Goal: Transaction & Acquisition: Purchase product/service

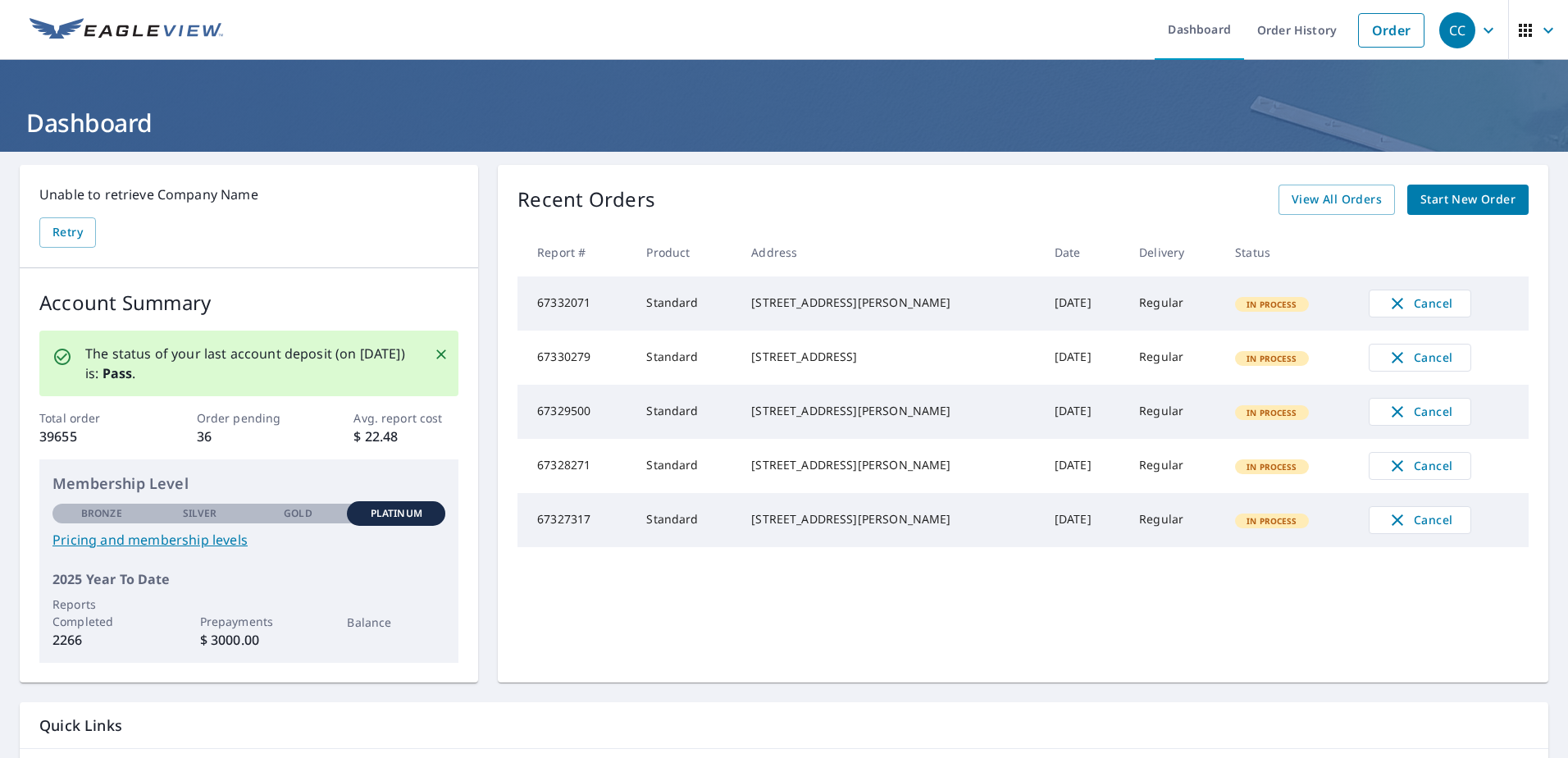
click at [1456, 191] on span "Start New Order" at bounding box center [1468, 199] width 95 height 20
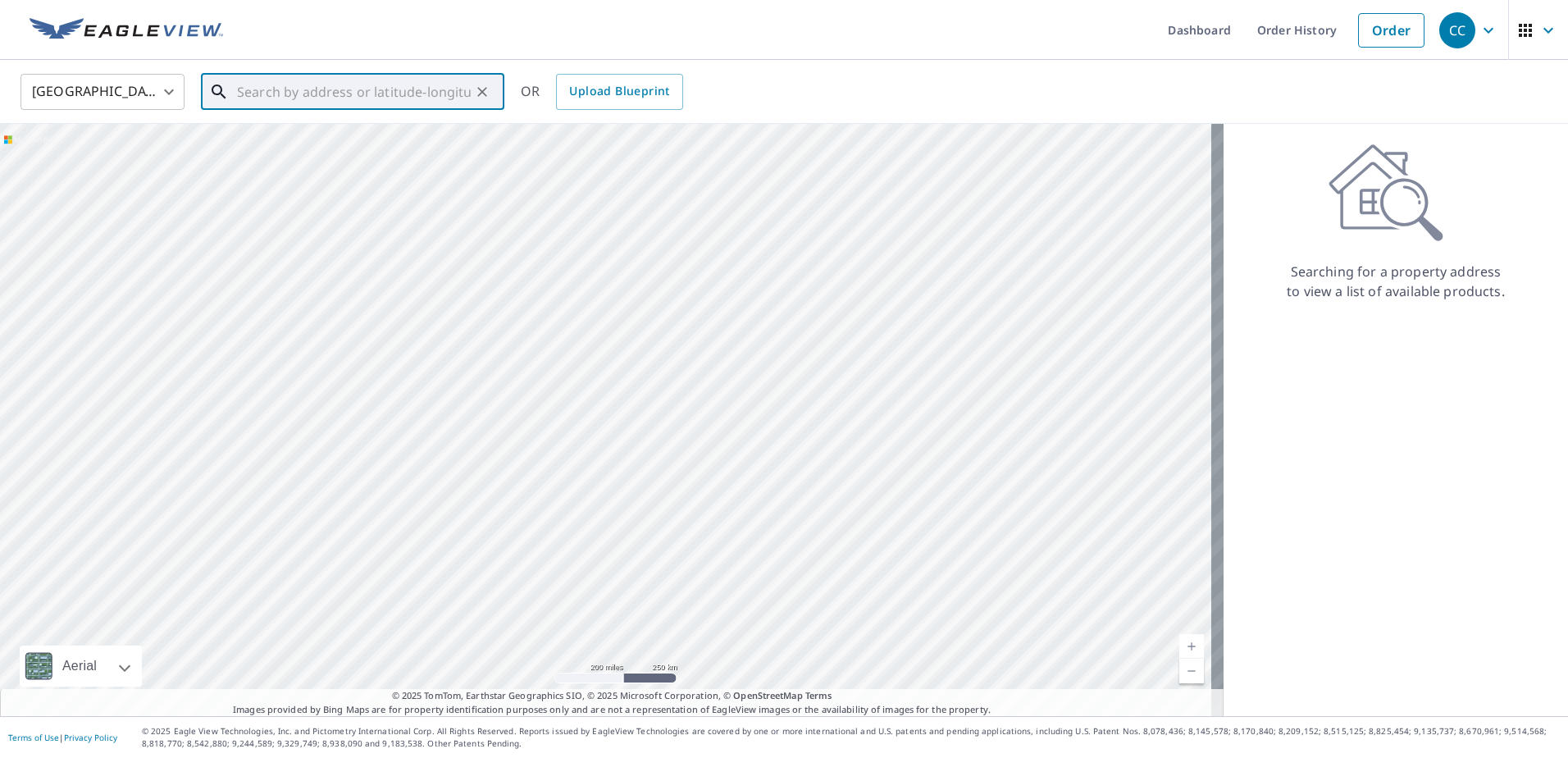
click at [416, 97] on input "text" at bounding box center [353, 92] width 234 height 46
paste input "[STREET_ADDRESS]"
click at [293, 145] on span "[STREET_ADDRESS][PERSON_NAME]" at bounding box center [363, 140] width 258 height 19
type input "[STREET_ADDRESS][PERSON_NAME]"
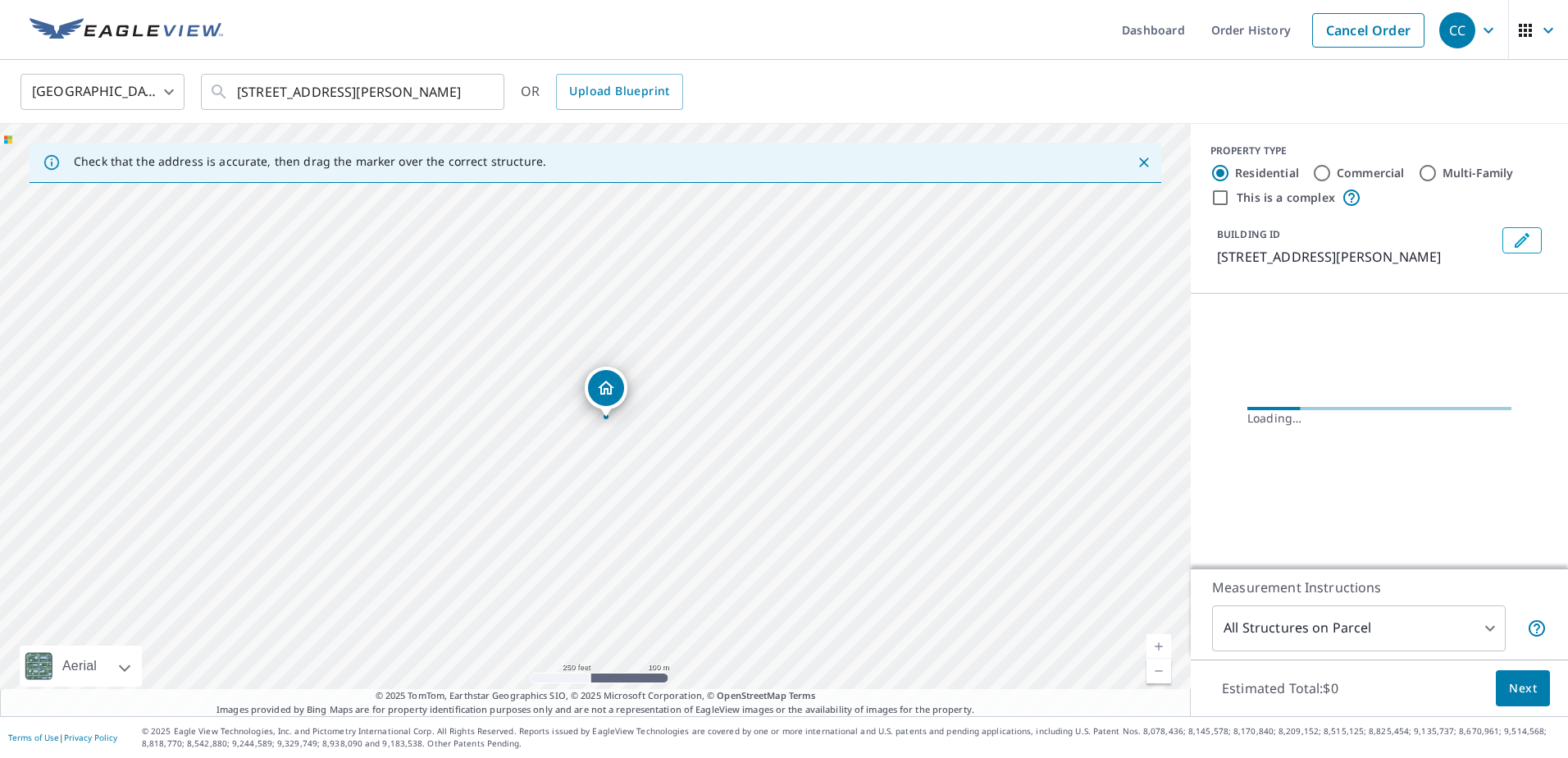
scroll to position [0, 0]
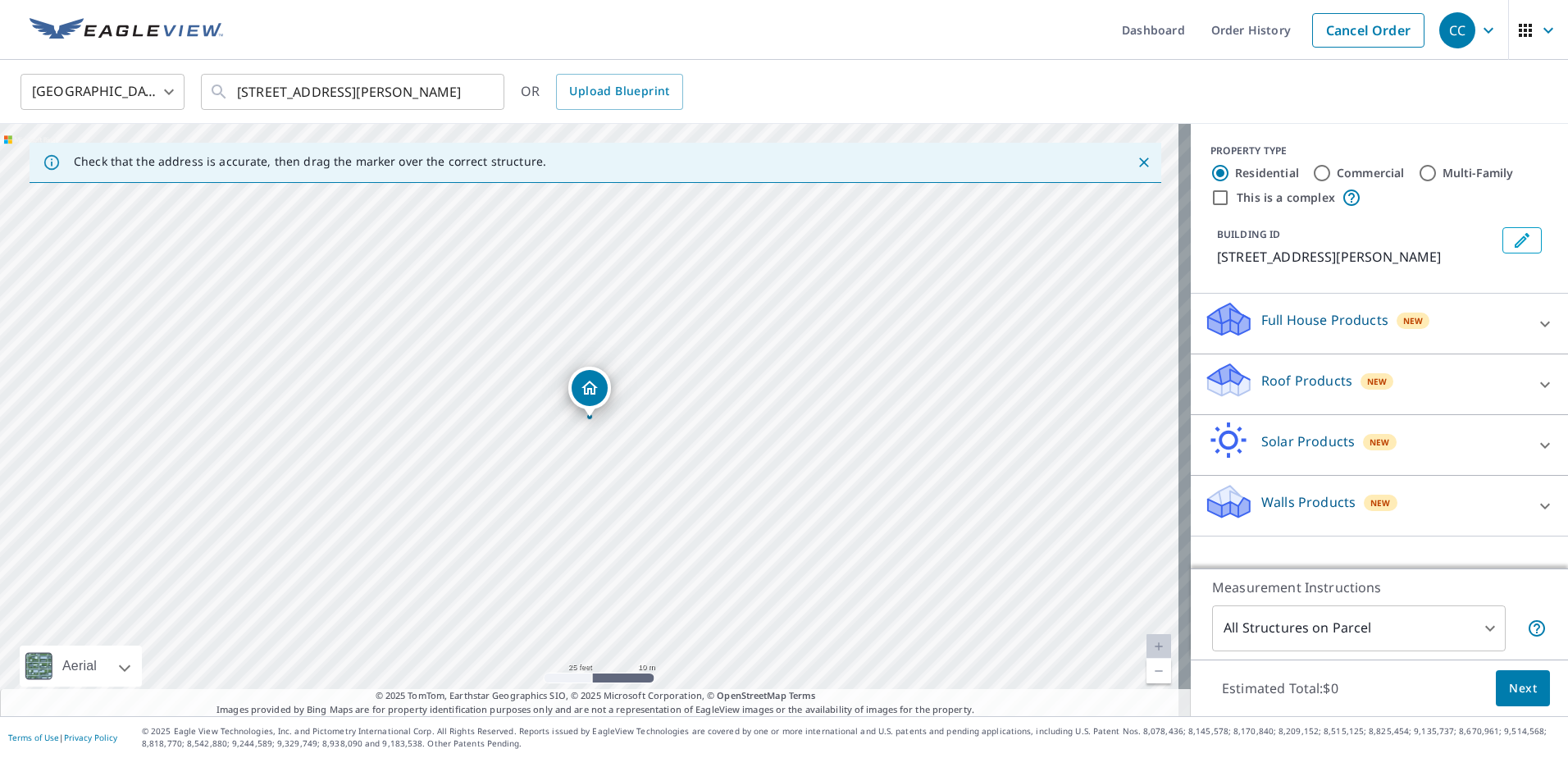
click at [1262, 386] on p "Roof Products" at bounding box center [1307, 380] width 91 height 19
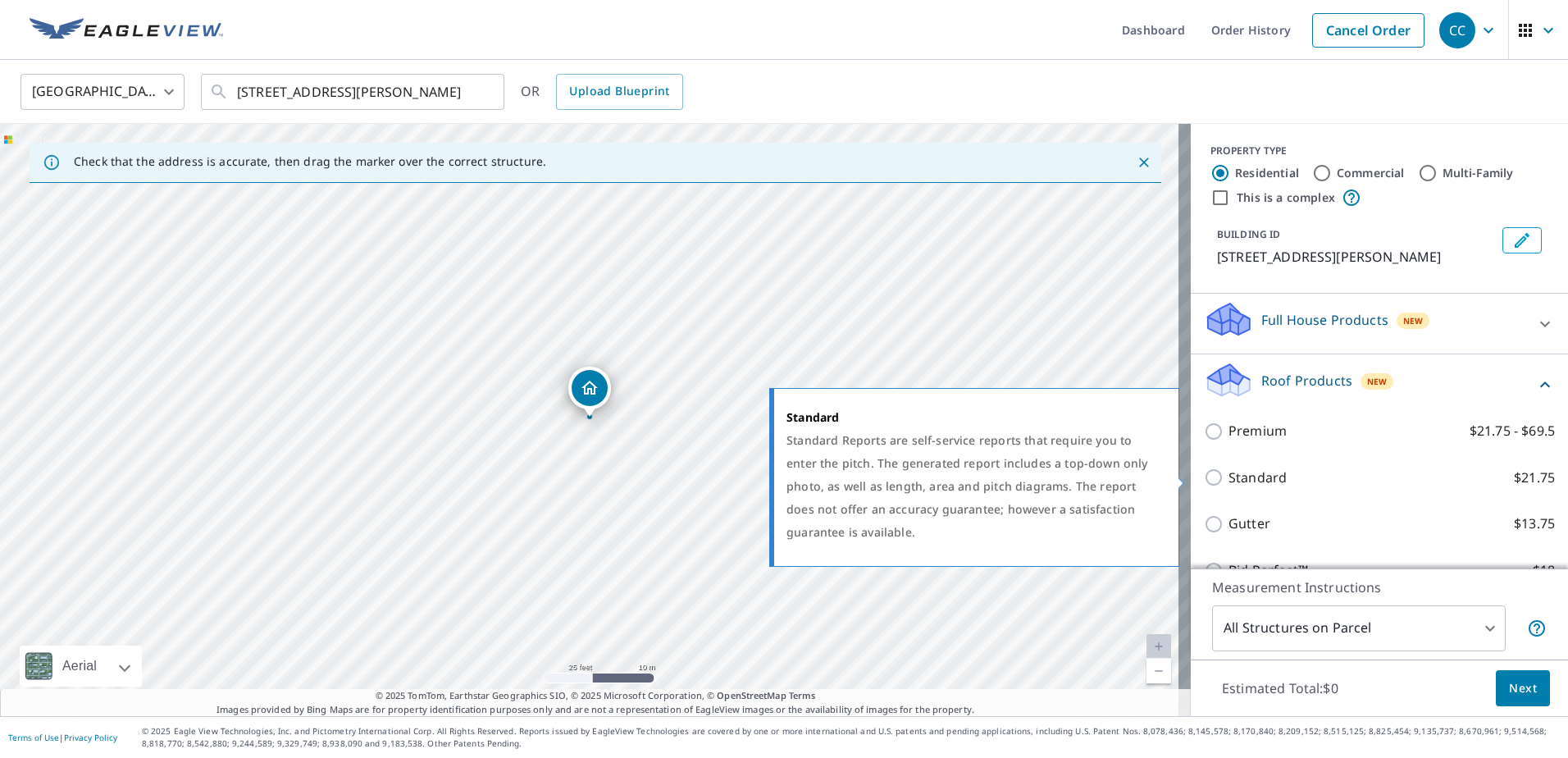
click at [1240, 478] on p "Standard" at bounding box center [1258, 478] width 59 height 20
click at [1229, 478] on input "Standard $21.75" at bounding box center [1217, 478] width 25 height 19
checkbox input "true"
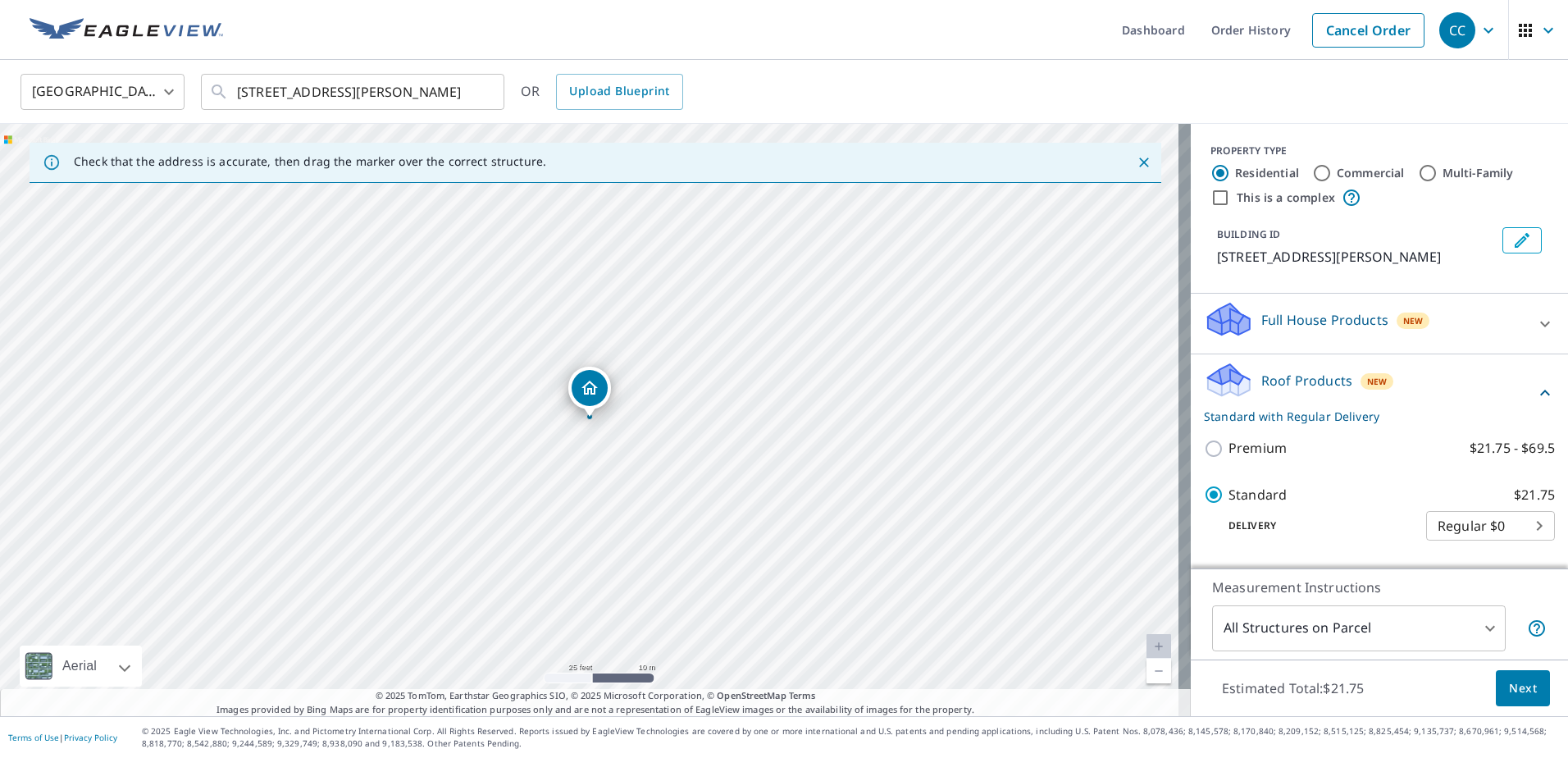
click at [1514, 693] on span "Next" at bounding box center [1523, 689] width 28 height 20
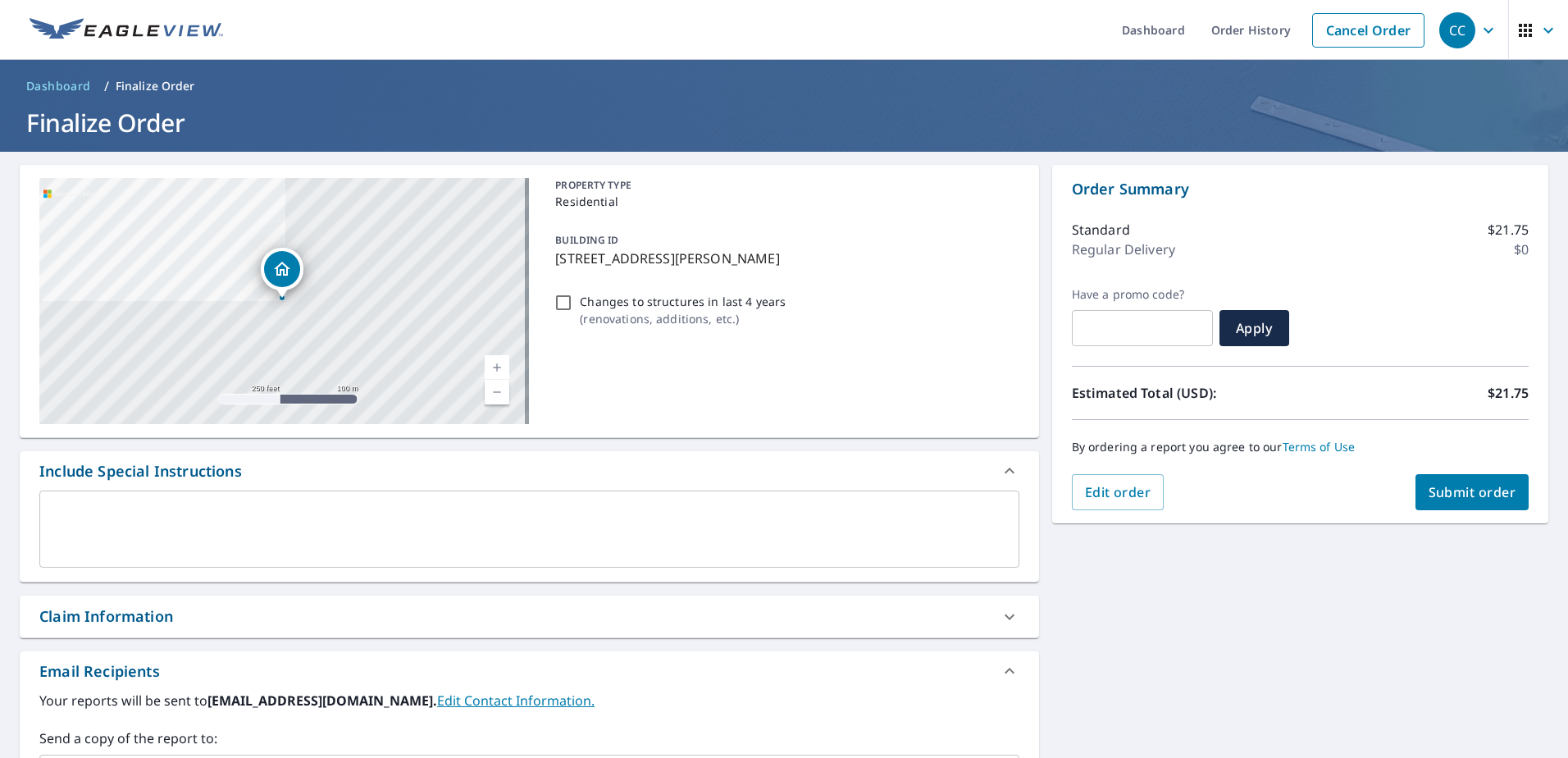
click at [153, 631] on div "Claim Information" at bounding box center [528, 616] width 1019 height 41
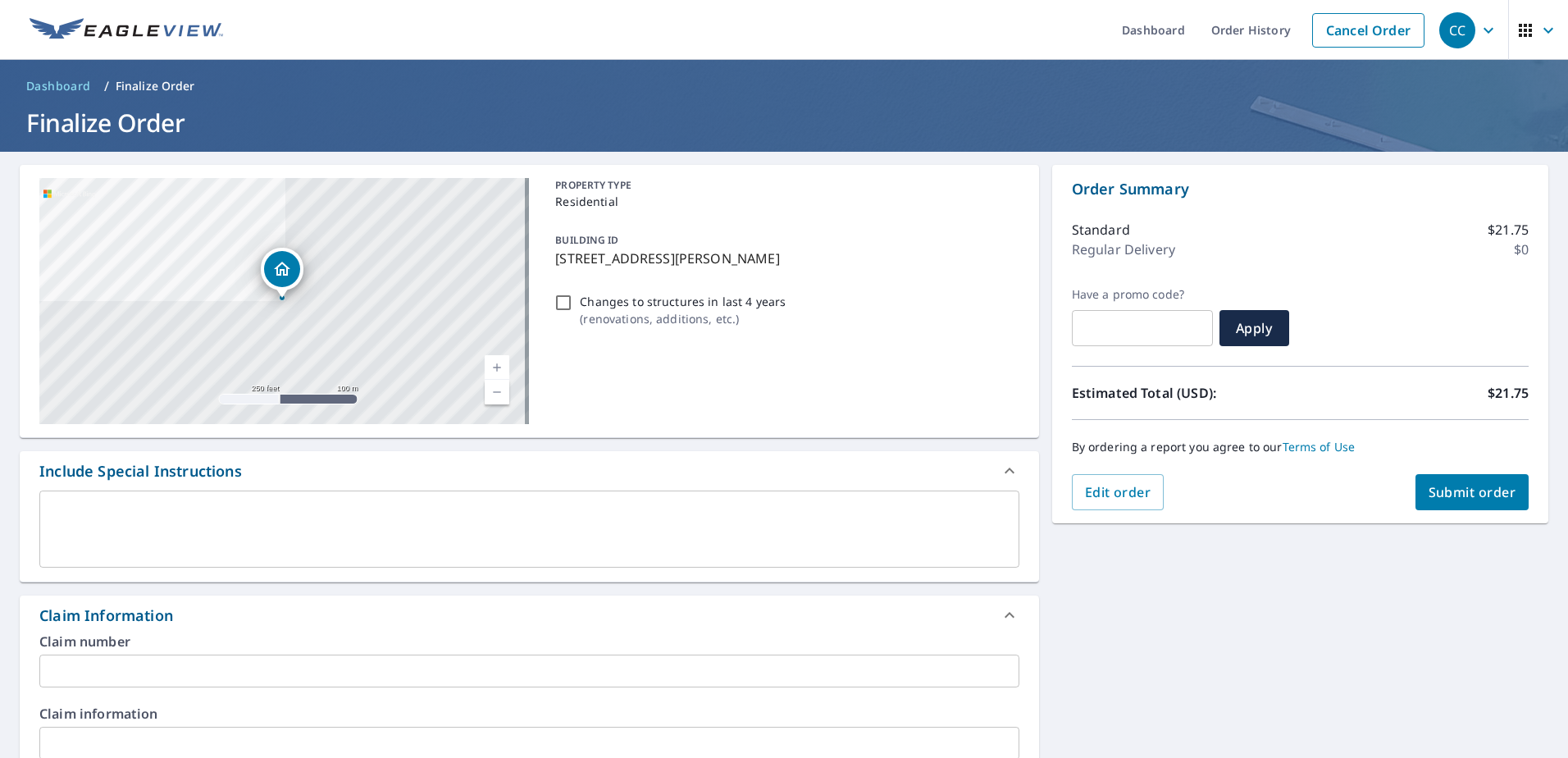
click at [138, 667] on input "text" at bounding box center [529, 671] width 980 height 33
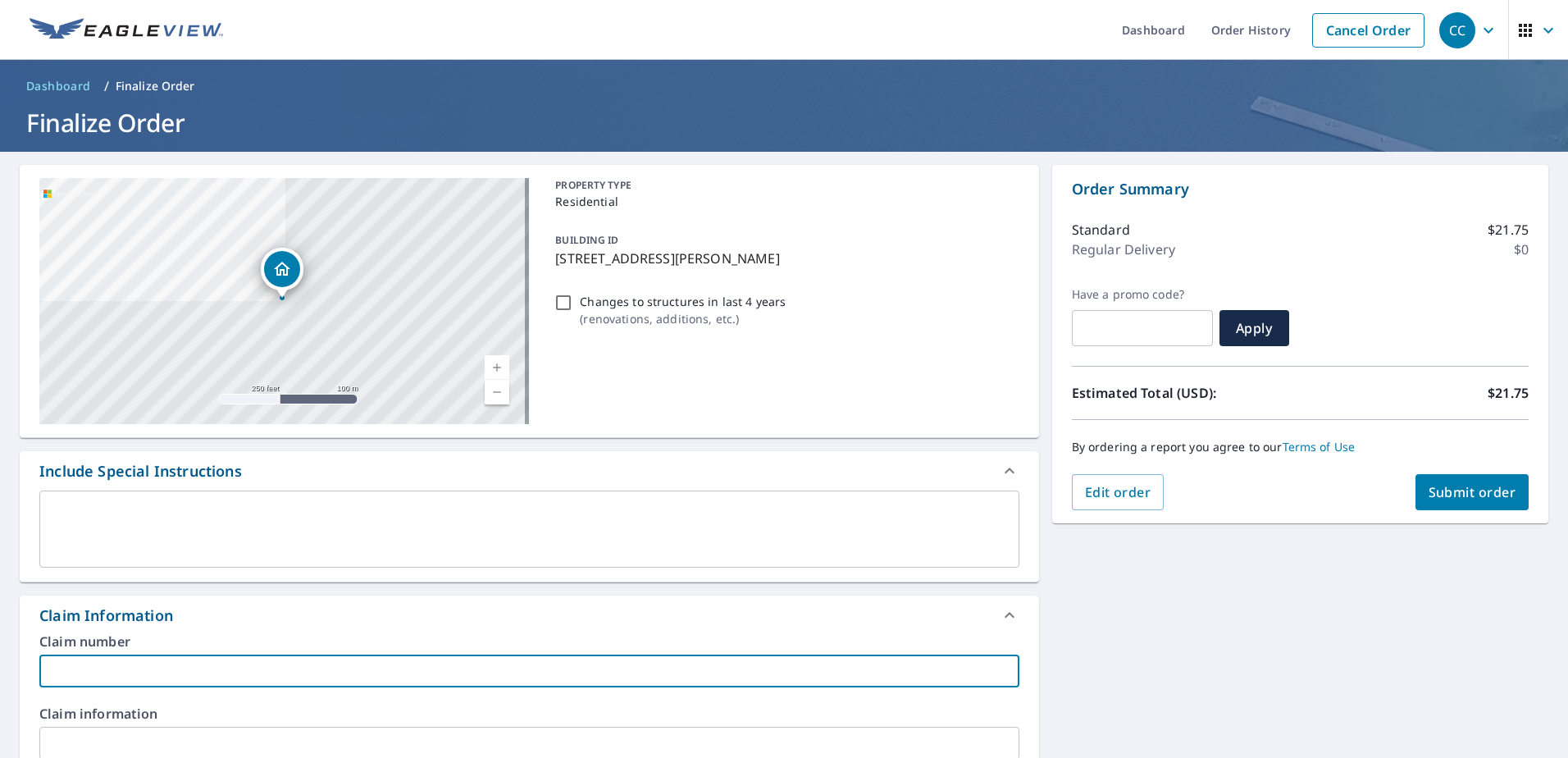
paste input "8158724"
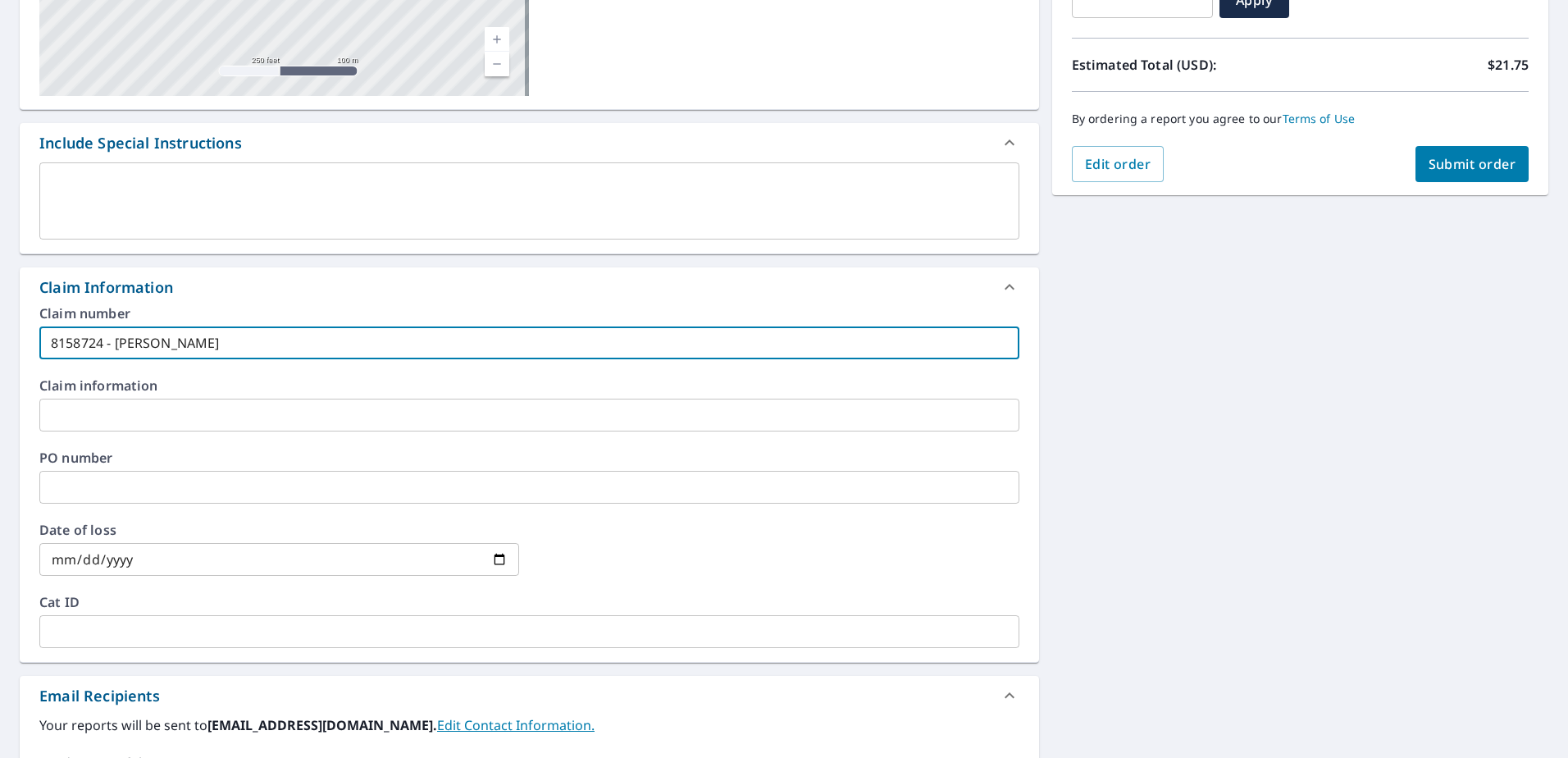
scroll to position [410, 0]
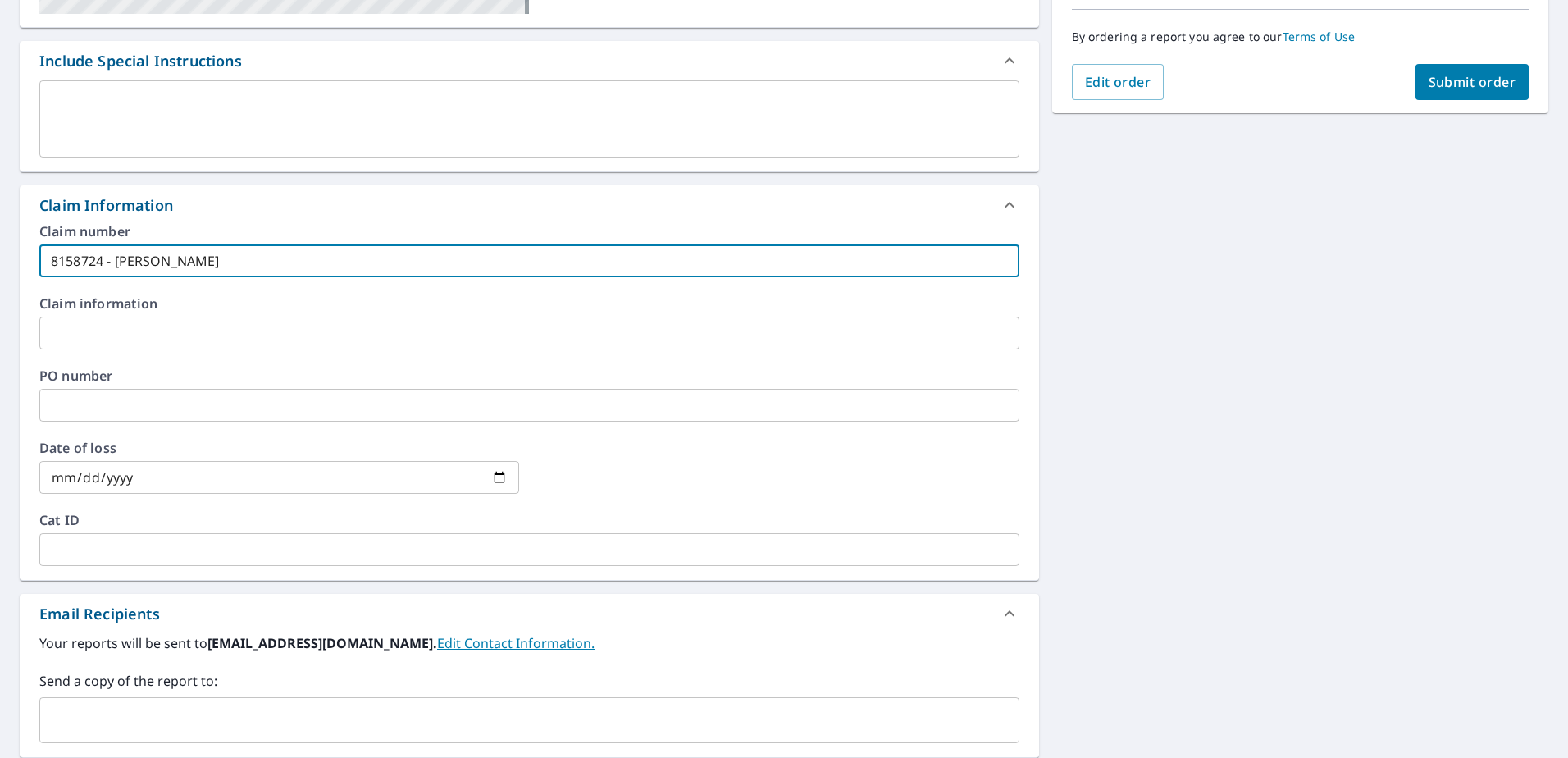
type input "8158724 - [PERSON_NAME]"
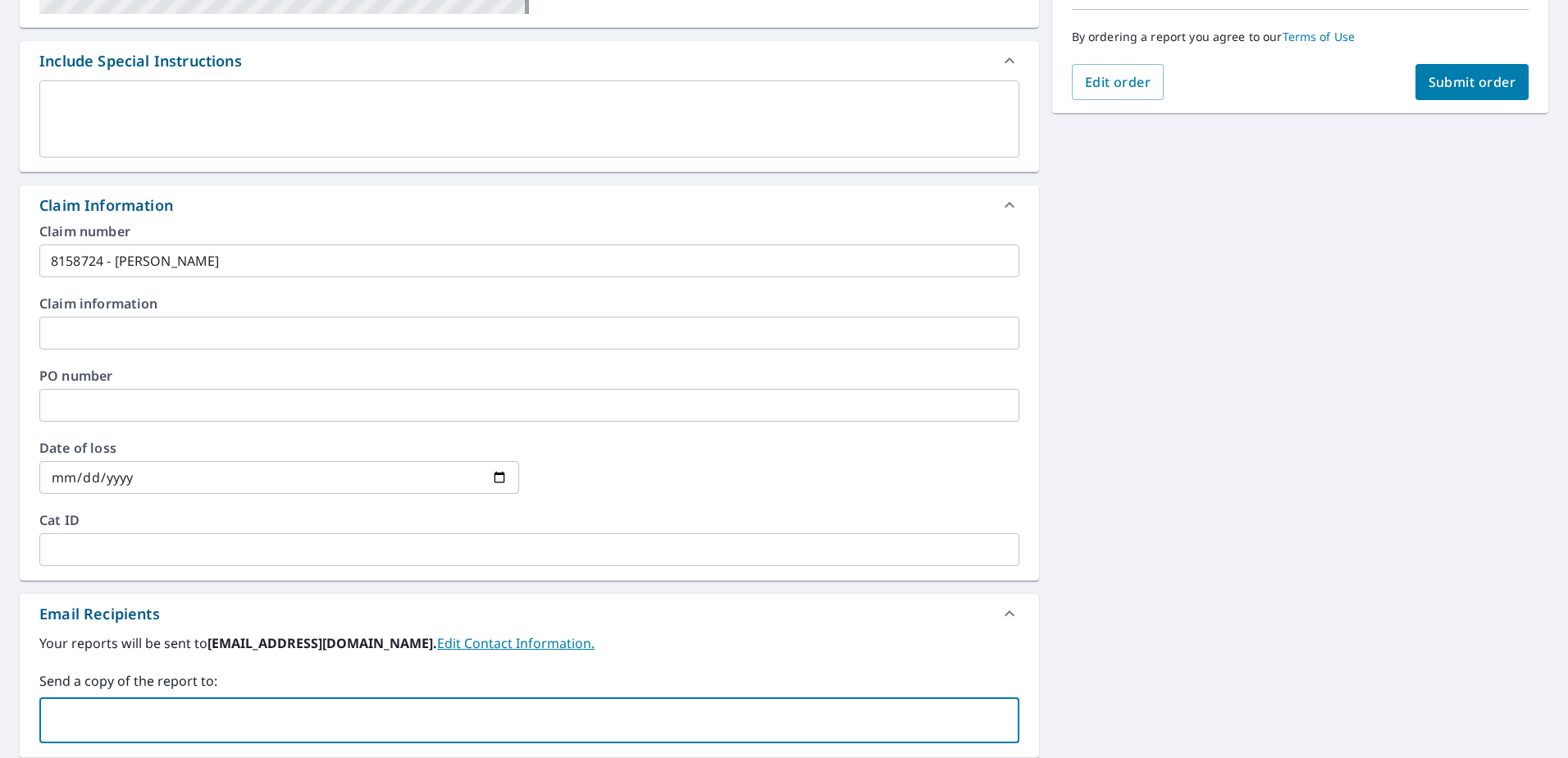
click at [93, 716] on input "text" at bounding box center [517, 720] width 940 height 31
type input "[EMAIL_ADDRESS][DOMAIN_NAME]"
click at [1211, 423] on div "**********" at bounding box center [784, 338] width 1568 height 1192
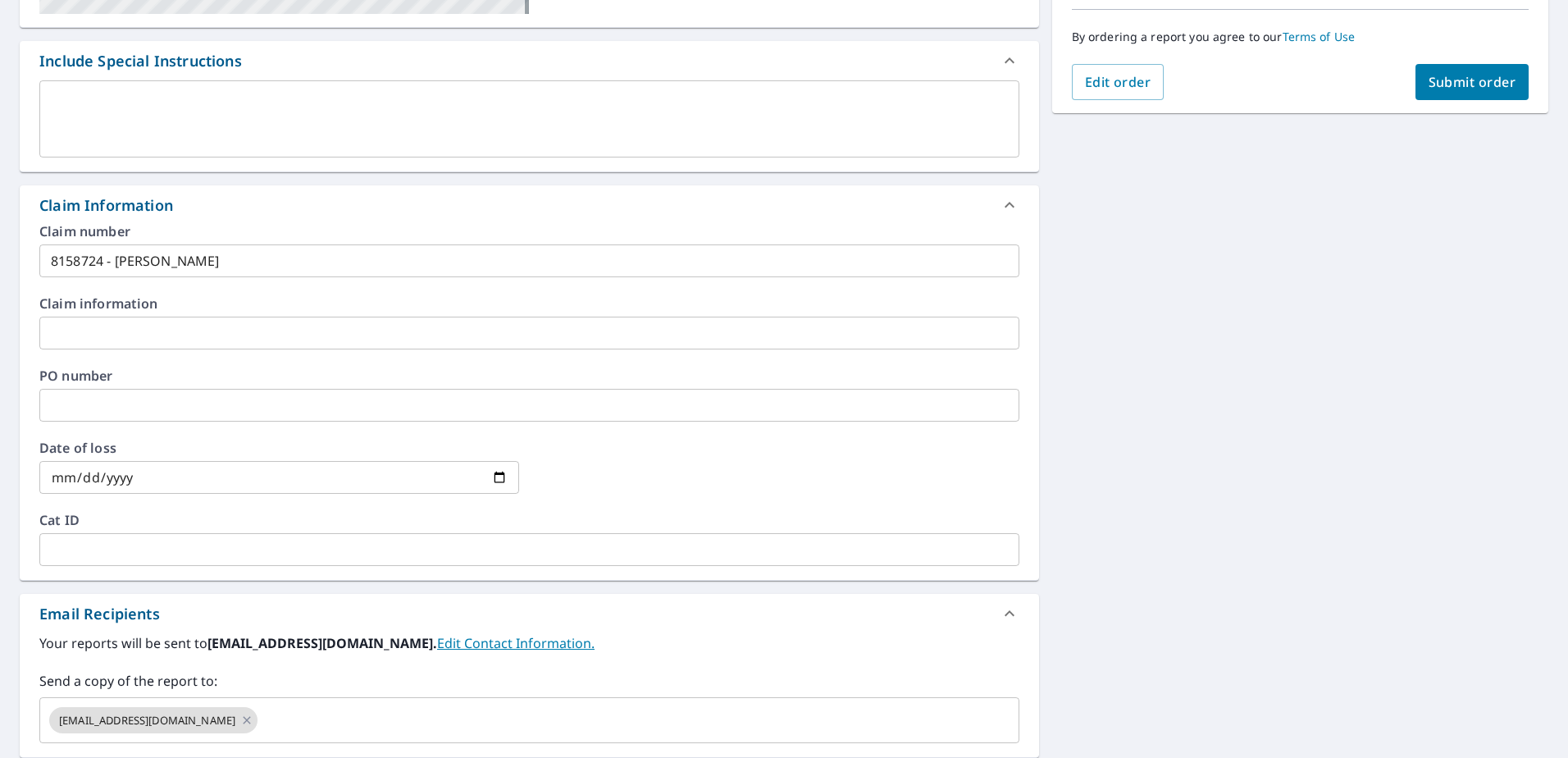
click at [1456, 86] on span "Submit order" at bounding box center [1472, 82] width 88 height 18
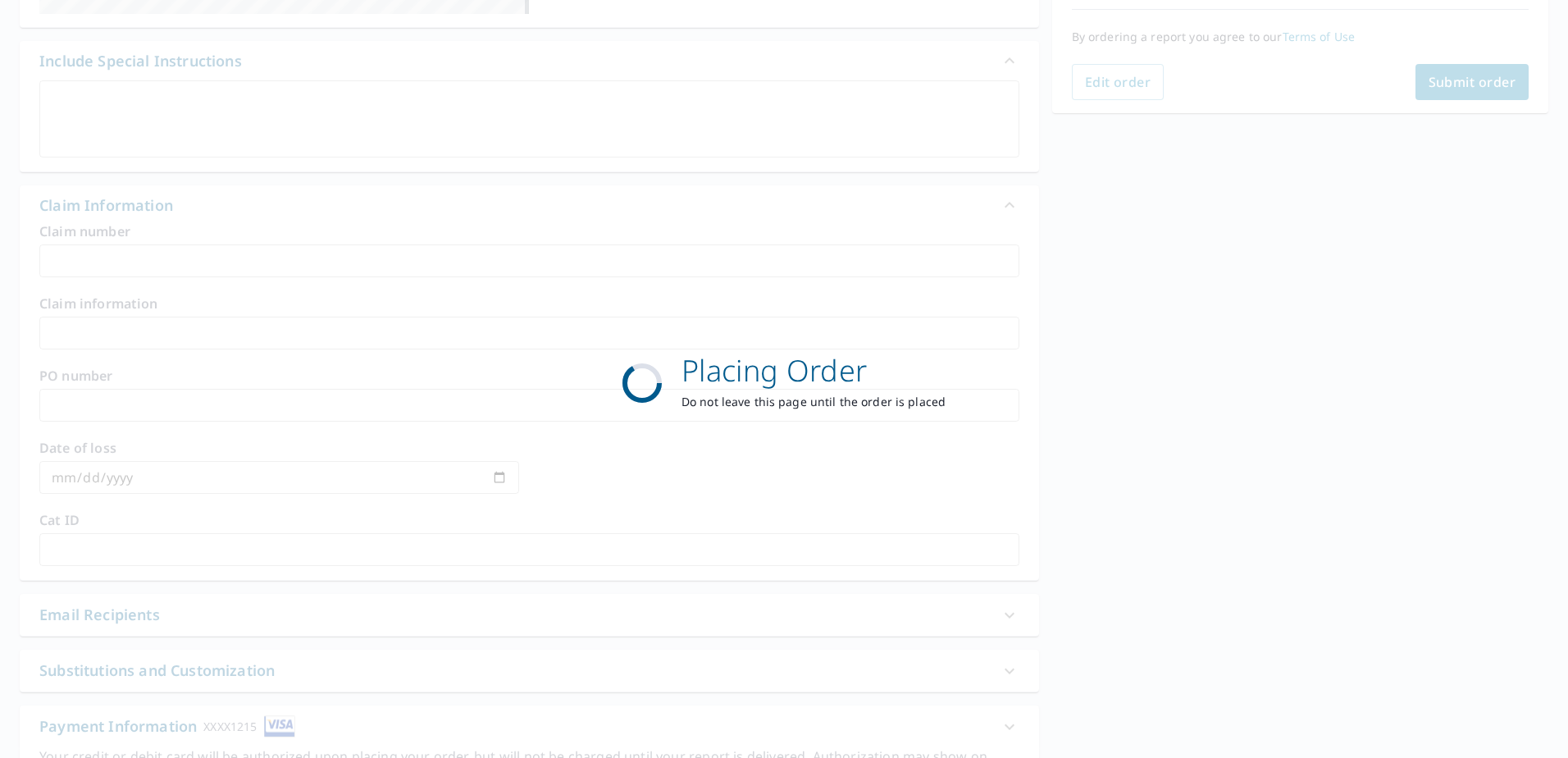
scroll to position [208, 0]
